Goal: Information Seeking & Learning: Find specific fact

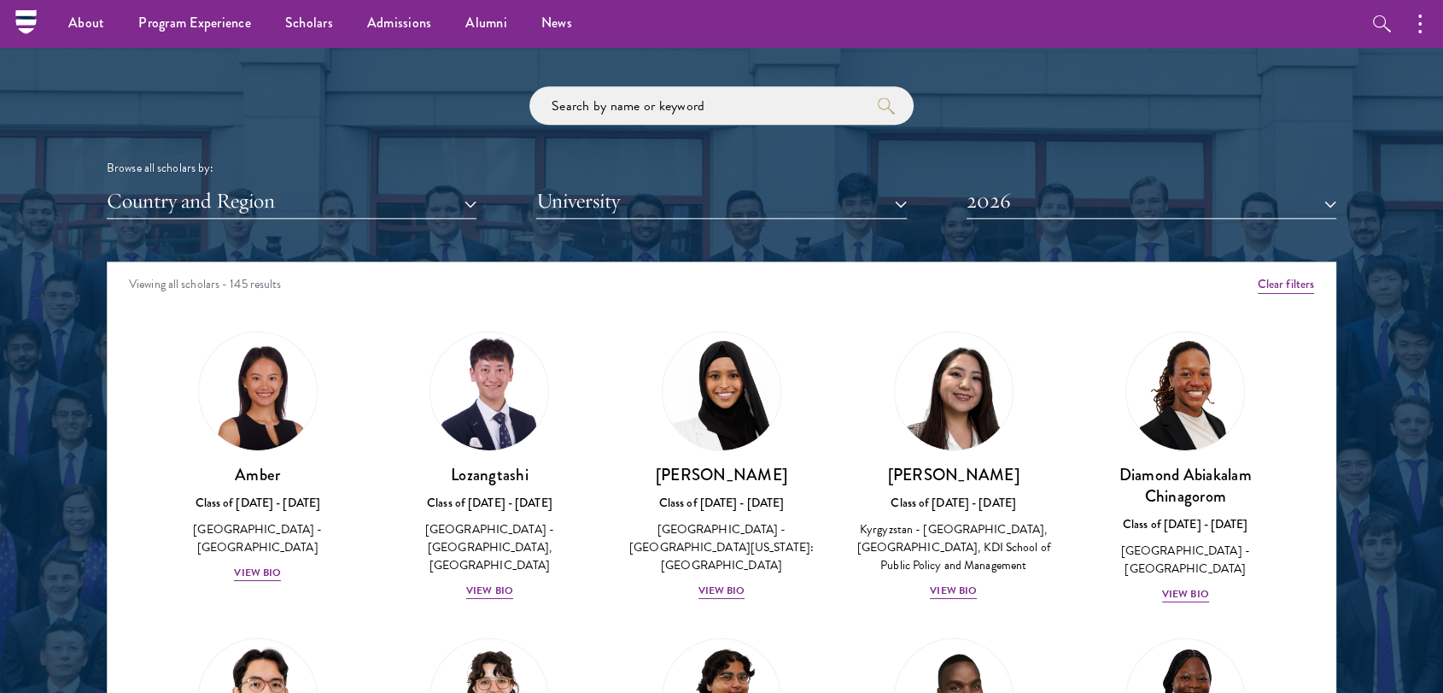
scroll to position [1995, 0]
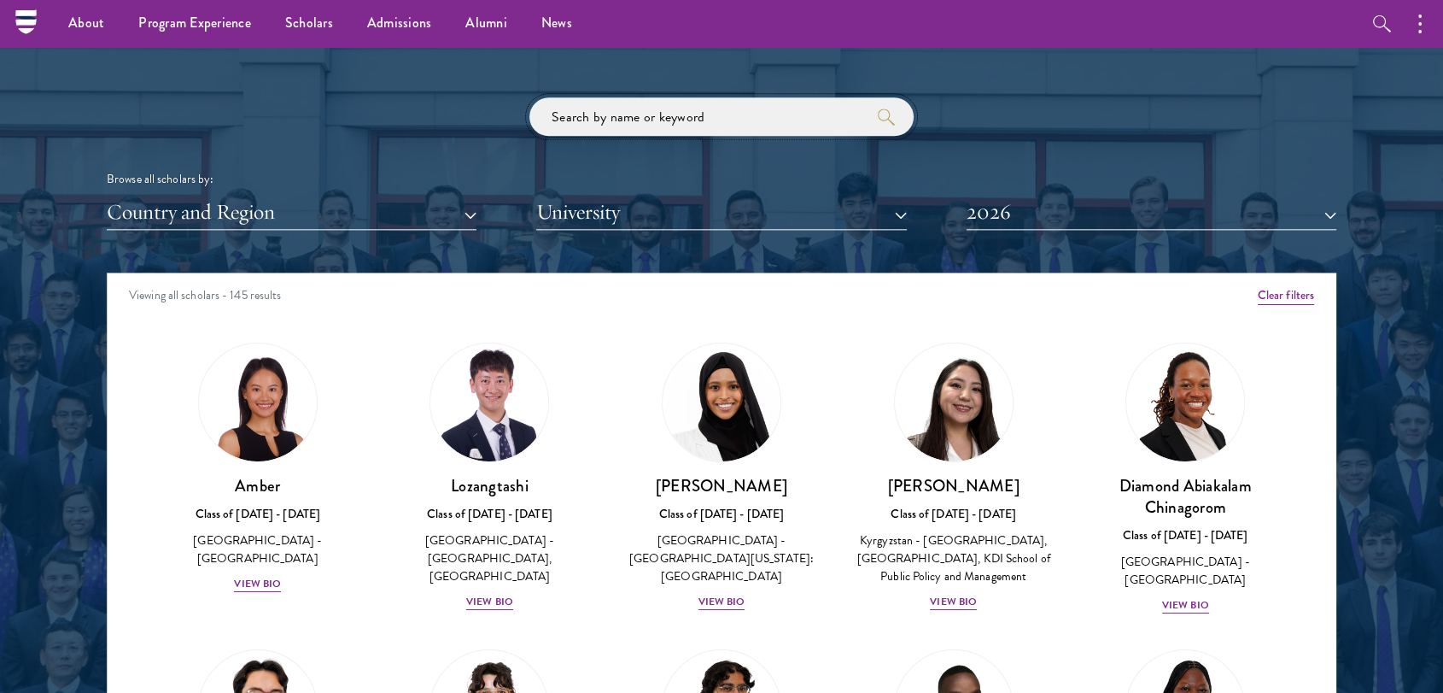
click at [625, 97] on input "search" at bounding box center [721, 116] width 384 height 38
click at [615, 108] on input "search" at bounding box center [721, 116] width 384 height 38
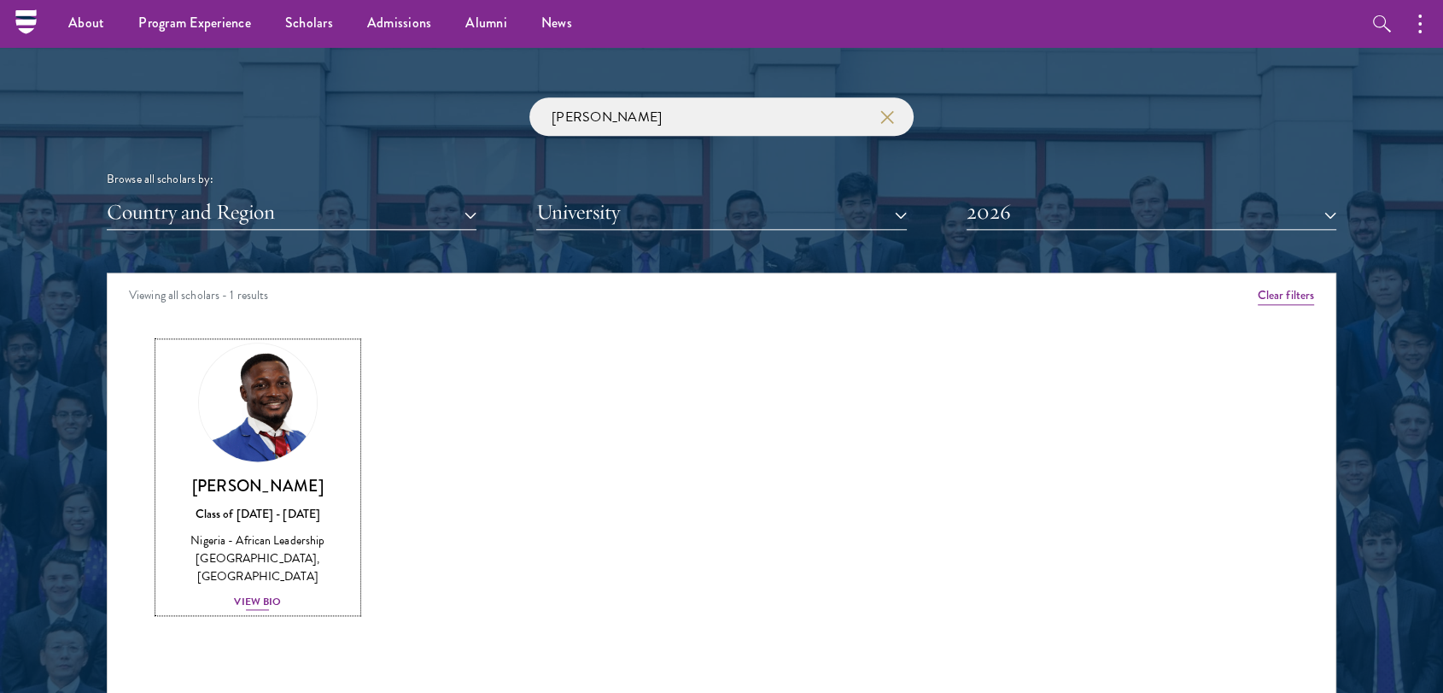
click at [241, 435] on img at bounding box center [258, 402] width 130 height 130
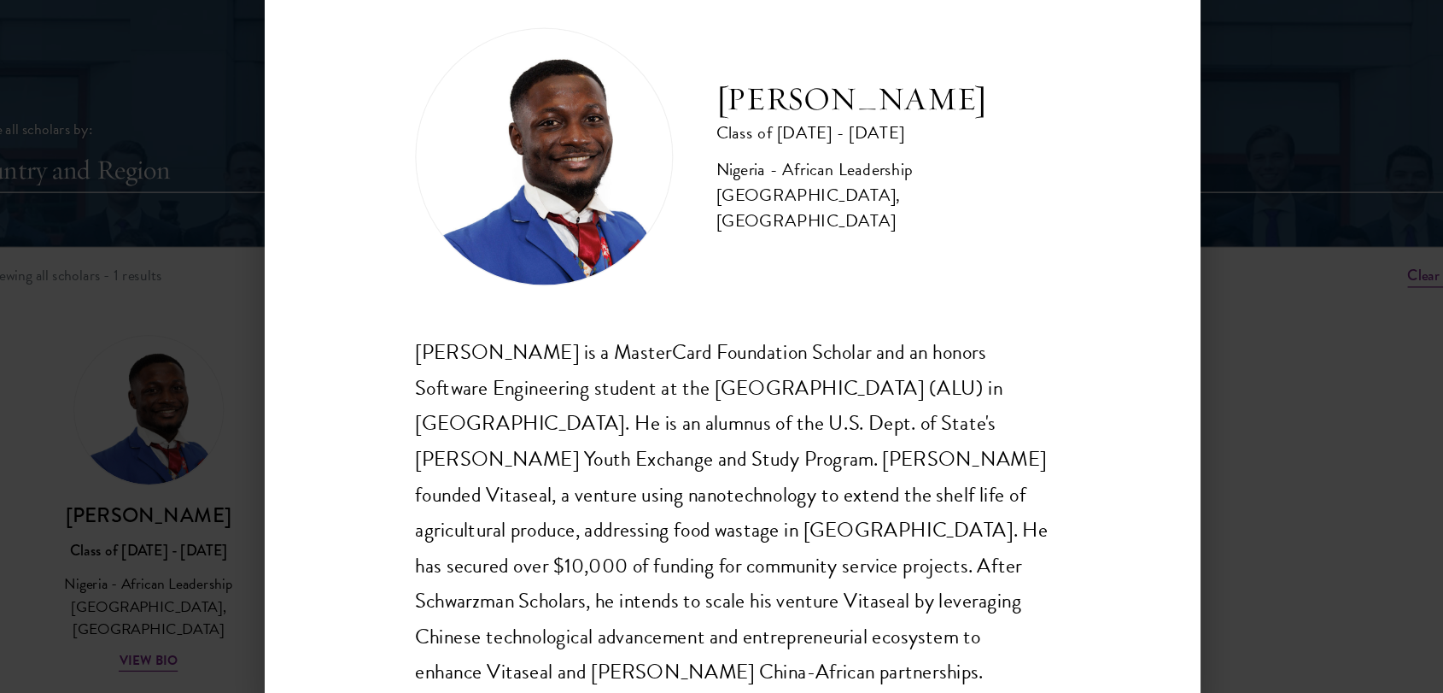
scroll to position [30, 0]
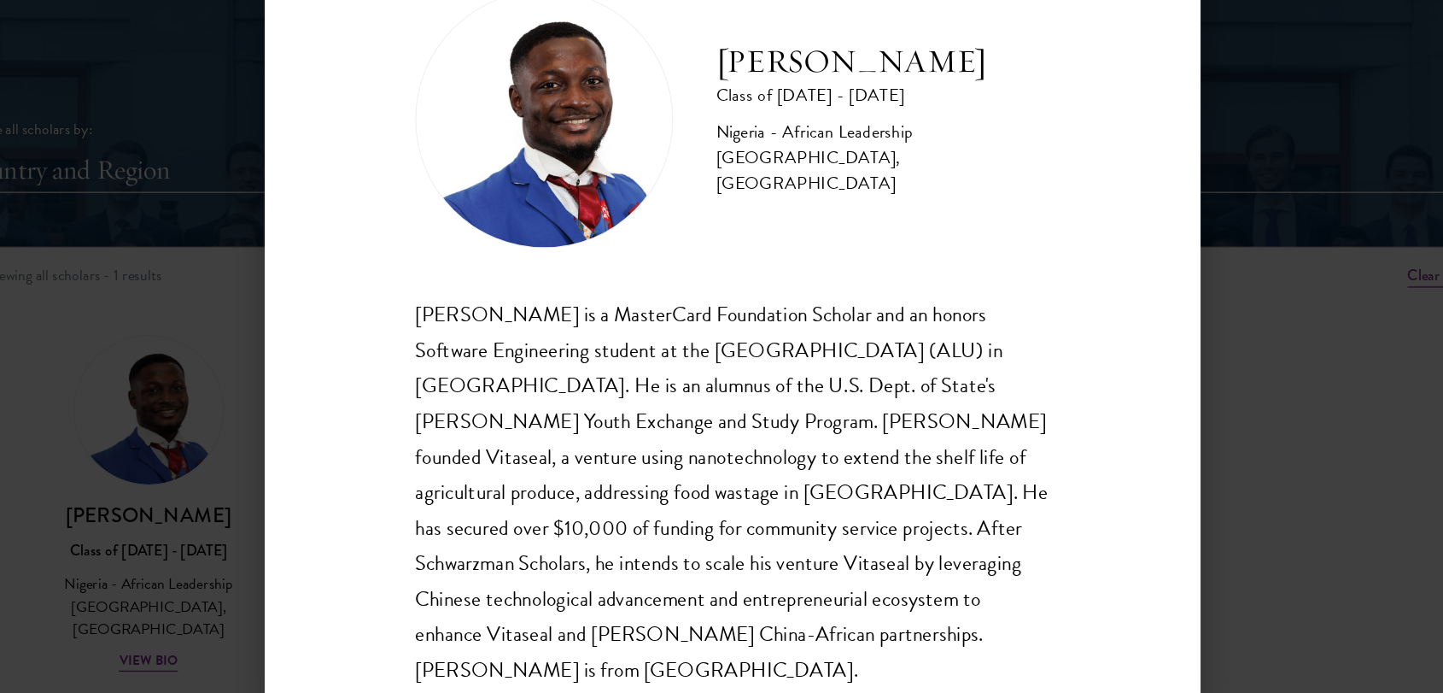
click at [622, 523] on div "[PERSON_NAME] is a MasterCard Foundation Scholar and an honors Software Enginee…" at bounding box center [722, 468] width 504 height 311
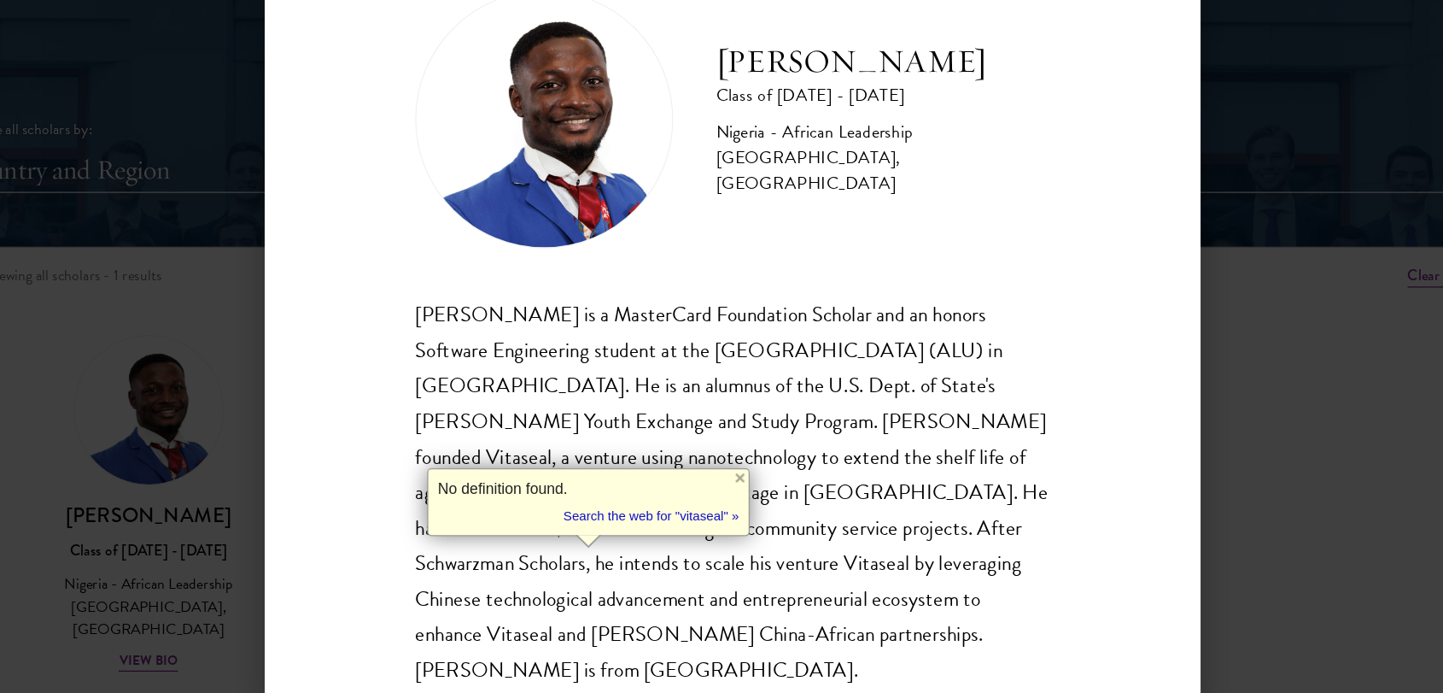
click at [745, 126] on h2 "[PERSON_NAME]" at bounding box center [841, 126] width 265 height 34
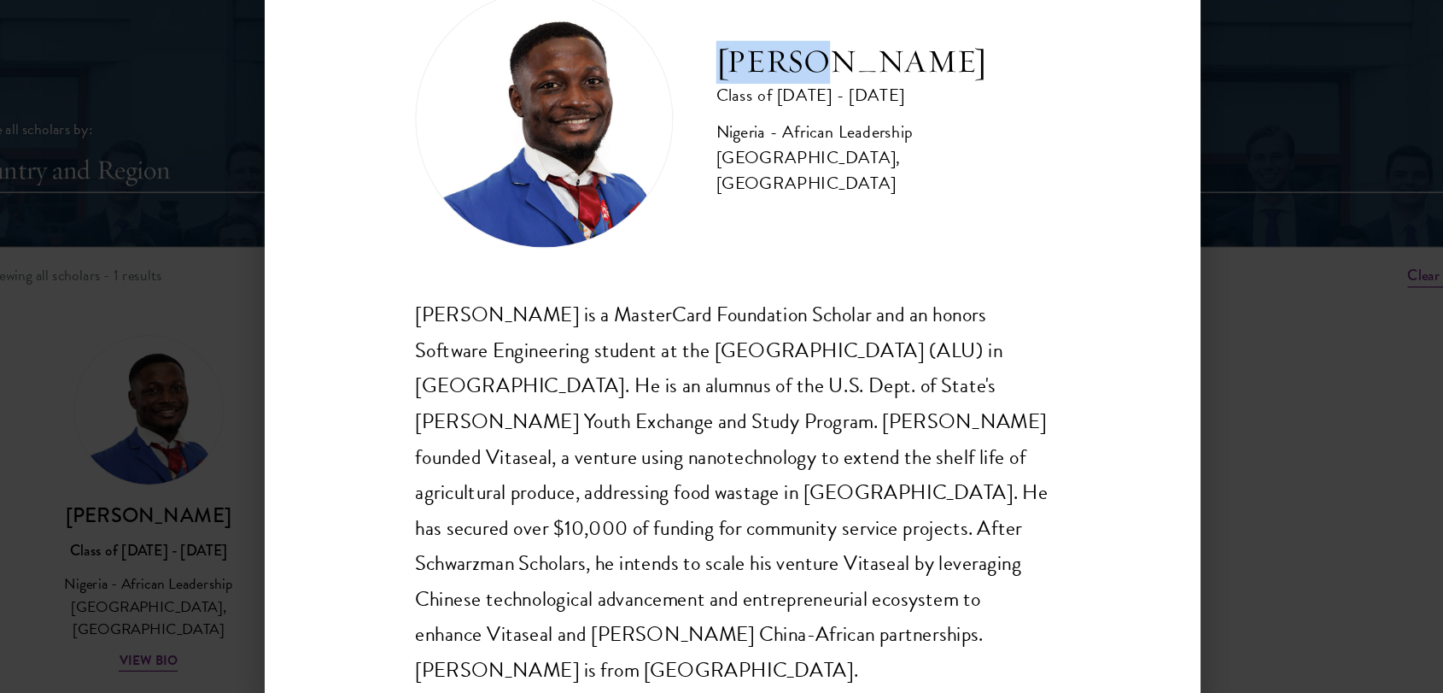
click at [745, 126] on h2 "[PERSON_NAME]" at bounding box center [841, 126] width 265 height 34
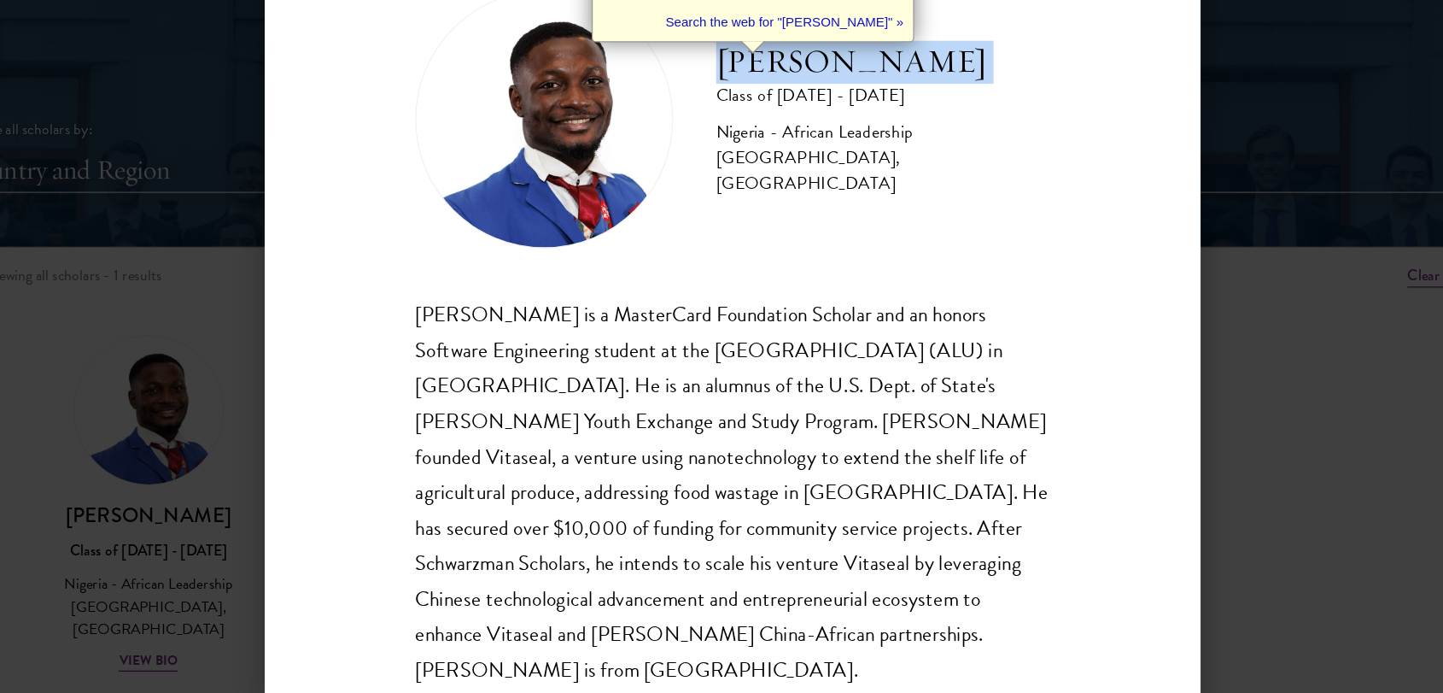
copy div "[PERSON_NAME]"
click at [745, 126] on h2 "[PERSON_NAME]" at bounding box center [841, 126] width 265 height 34
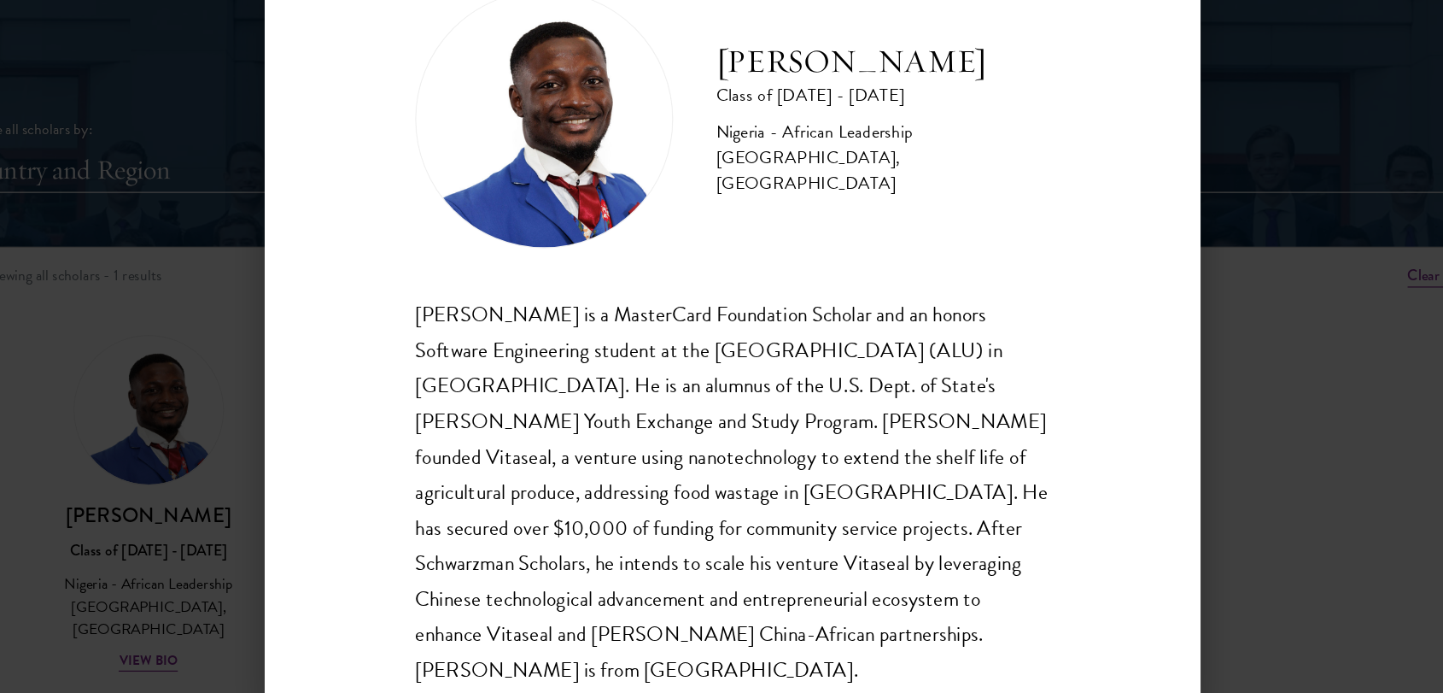
click at [1194, 268] on div "[PERSON_NAME] Class of [DATE] - [DATE] [GEOGRAPHIC_DATA] - African Leadership […" at bounding box center [721, 346] width 1443 height 693
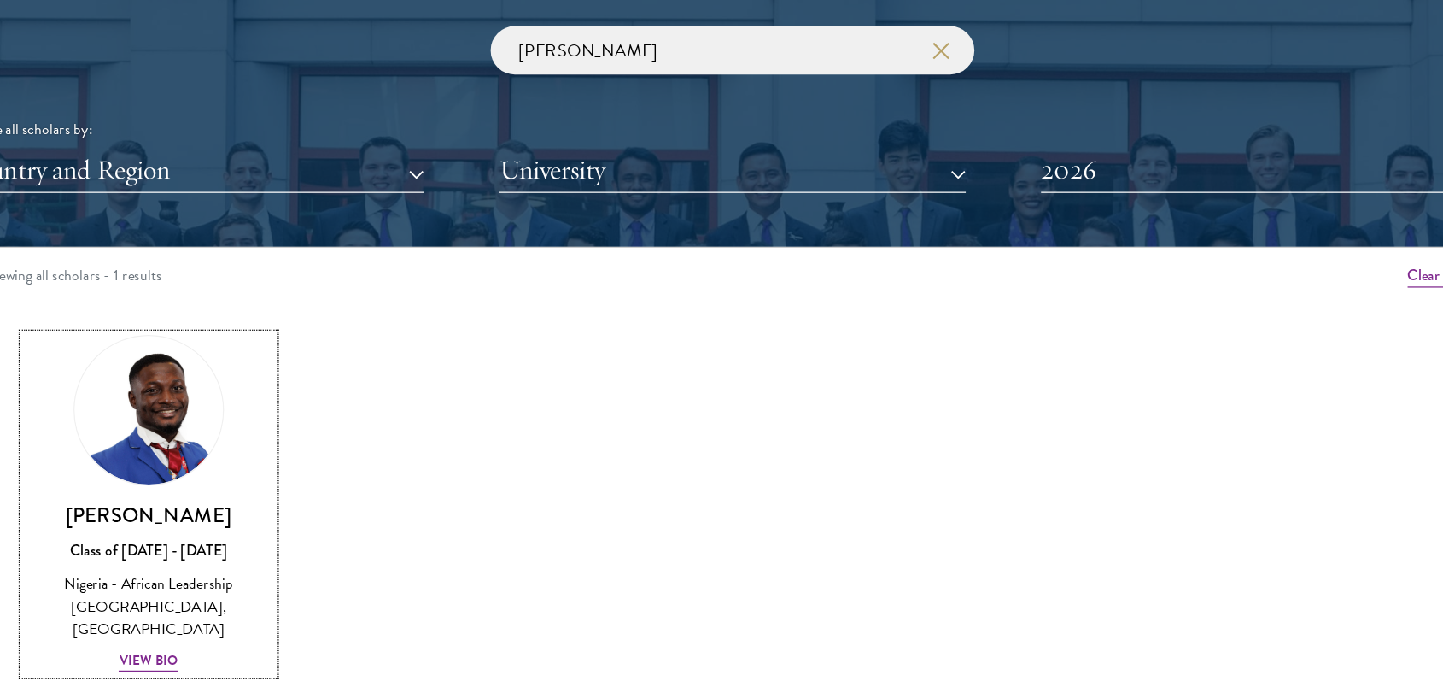
scroll to position [1995, 0]
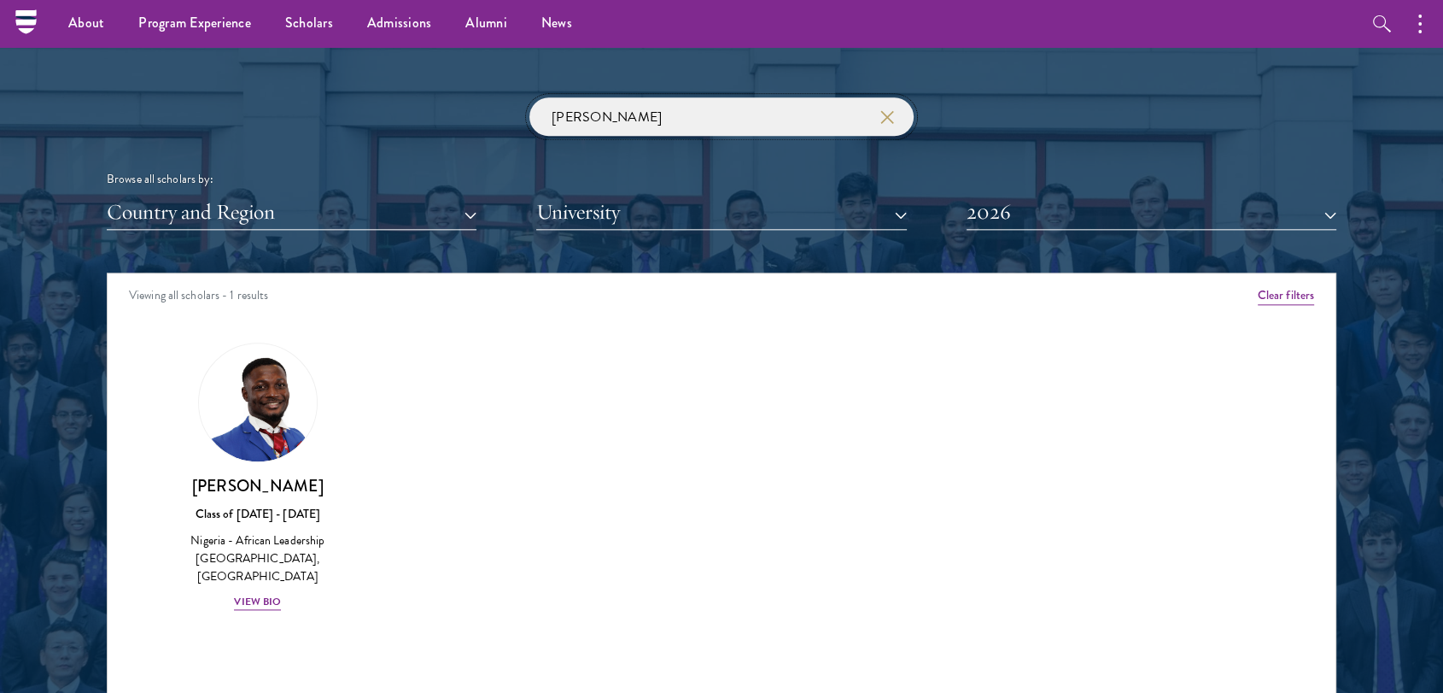
click at [789, 117] on input "[PERSON_NAME]" at bounding box center [721, 116] width 384 height 38
click at [789, 117] on input "f" at bounding box center [721, 116] width 384 height 38
type input "[PERSON_NAME]"
click at [257, 593] on div "[PERSON_NAME] Class of [DATE] - [DATE] [GEOGRAPHIC_DATA] - [GEOGRAPHIC_DATA][US…" at bounding box center [258, 543] width 198 height 137
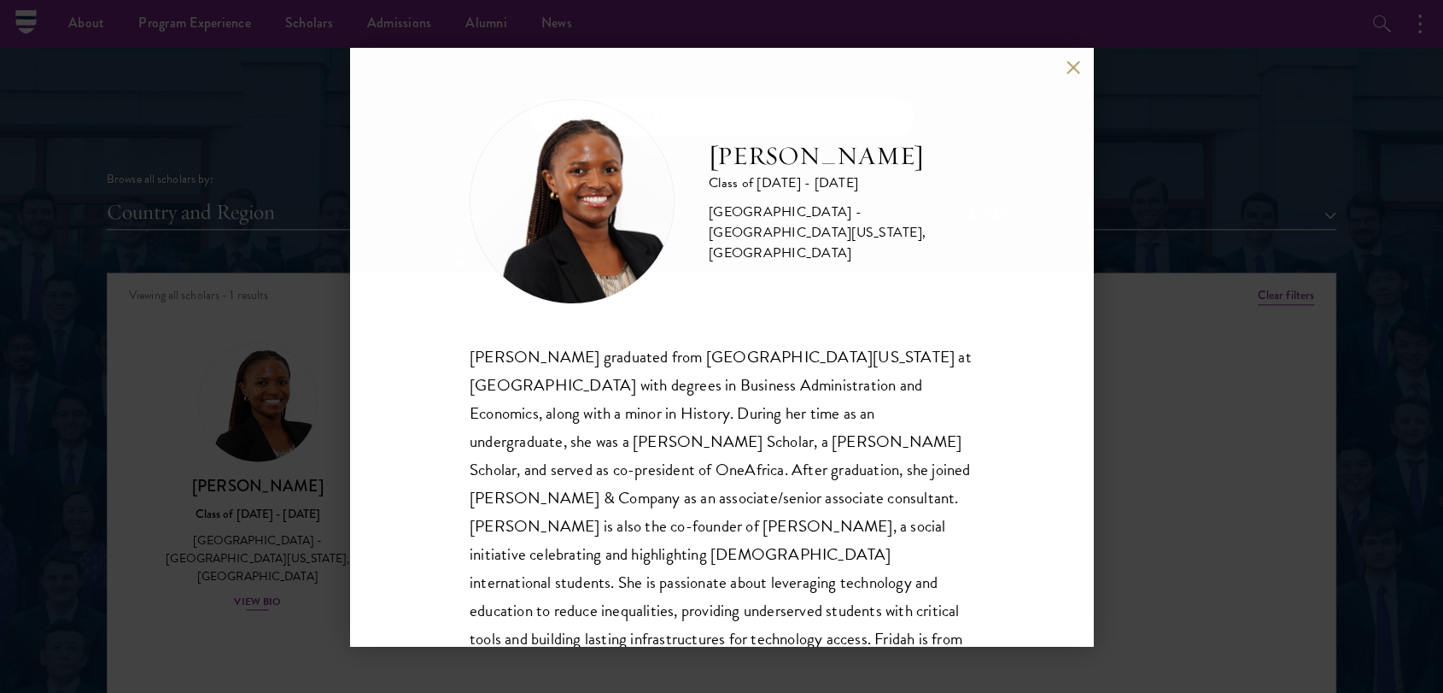
click at [271, 587] on div "[PERSON_NAME] Class of [DATE] - [DATE] [GEOGRAPHIC_DATA] - [GEOGRAPHIC_DATA][US…" at bounding box center [721, 346] width 1443 height 693
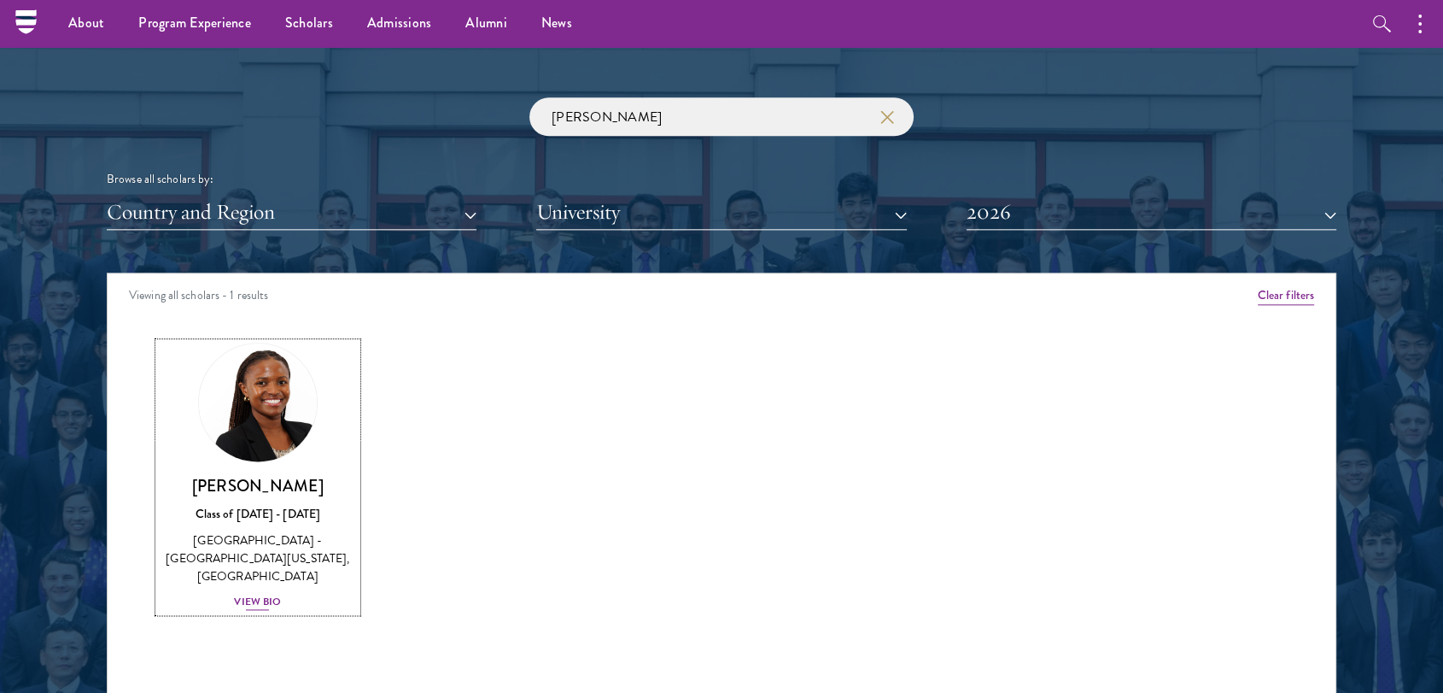
click at [232, 576] on div "[PERSON_NAME] Class of [DATE] - [DATE] [GEOGRAPHIC_DATA] - [GEOGRAPHIC_DATA][US…" at bounding box center [258, 543] width 198 height 137
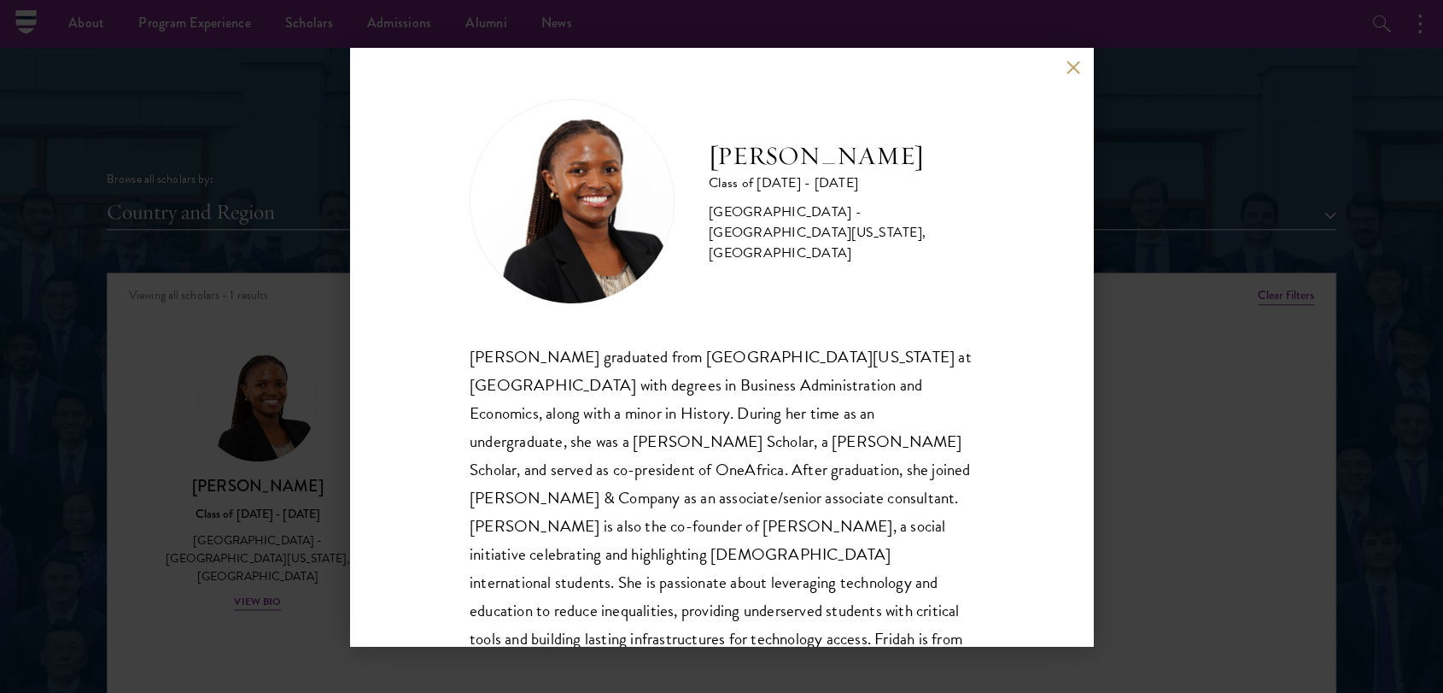
scroll to position [1994, 0]
